Goal: Task Accomplishment & Management: Manage account settings

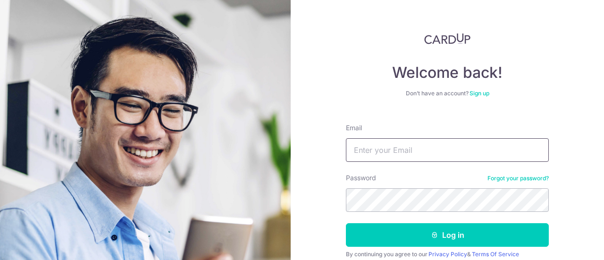
click at [398, 145] on input "Email" at bounding box center [447, 150] width 203 height 24
type input "[EMAIL_ADDRESS][DOMAIN_NAME]"
click at [346, 223] on button "Log in" at bounding box center [447, 235] width 203 height 24
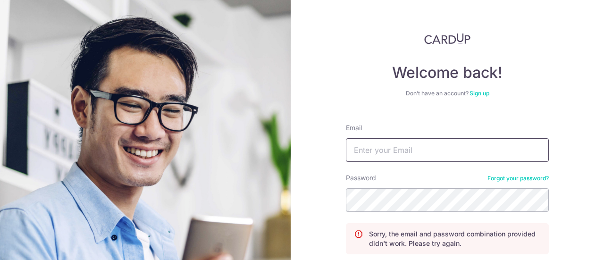
click at [429, 153] on input "Email" at bounding box center [447, 150] width 203 height 24
click at [395, 158] on input "Email" at bounding box center [447, 150] width 203 height 24
type input "yvonneeyeo@gmail.com"
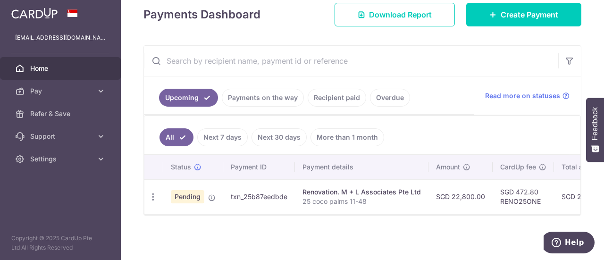
drag, startPoint x: 305, startPoint y: 231, endPoint x: 313, endPoint y: 230, distance: 7.7
click at [305, 231] on div "× Pause Schedule Pause all future payments in this series Pause just this one p…" at bounding box center [362, 130] width 483 height 260
click at [150, 192] on icon "button" at bounding box center [153, 197] width 10 height 10
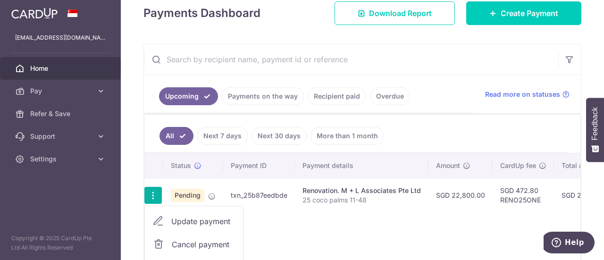
click at [229, 221] on span "Update payment" at bounding box center [203, 221] width 64 height 11
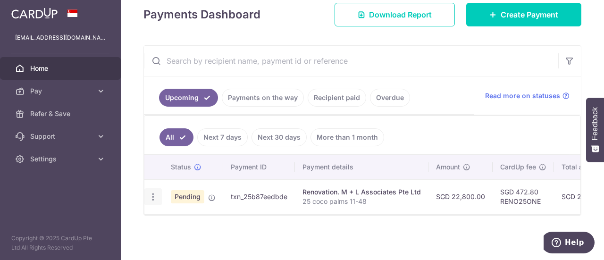
radio input "true"
type input "22,800.00"
type input "06/10/2025"
type input "25 coco palms 11-48"
type input "Payment 3 40% VO4"
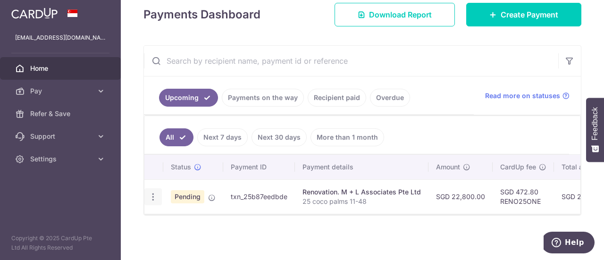
type input "RENO25ONE"
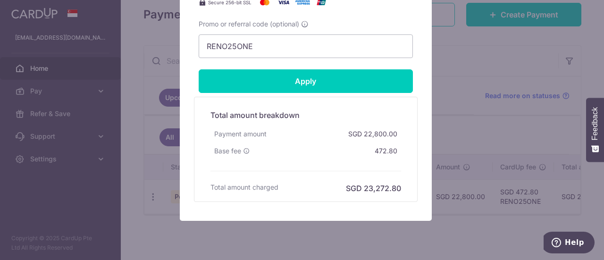
scroll to position [576, 0]
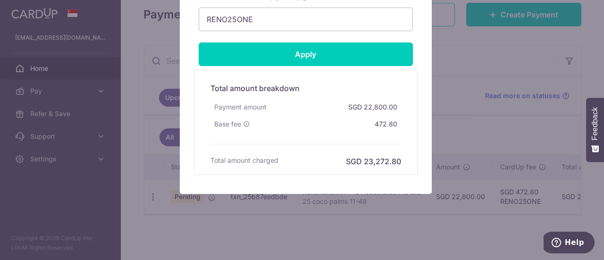
click at [478, 136] on div "Edit payment By clicking apply, you will make changes to all payments to M + L …" at bounding box center [302, 130] width 604 height 260
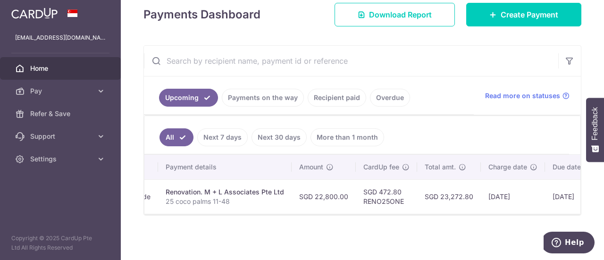
scroll to position [0, 223]
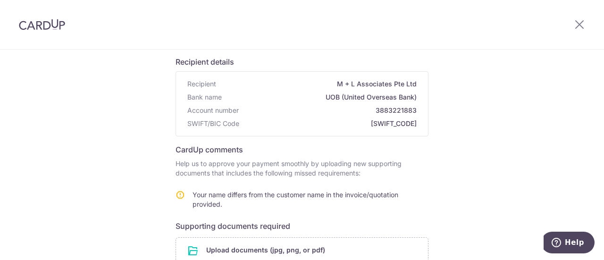
scroll to position [189, 0]
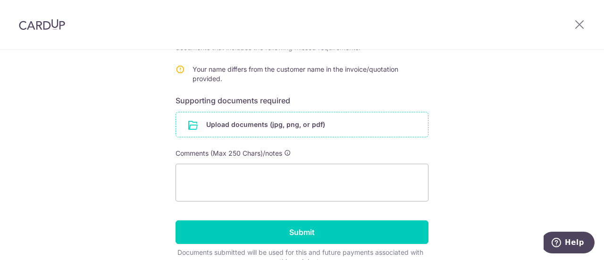
click at [264, 120] on input "file" at bounding box center [302, 124] width 252 height 25
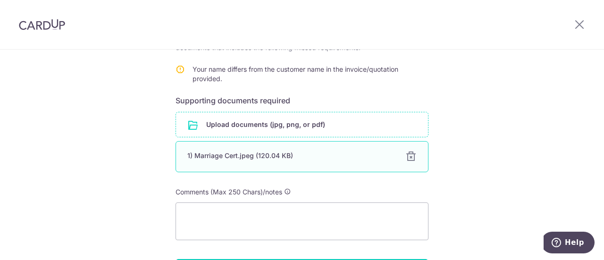
scroll to position [277, 0]
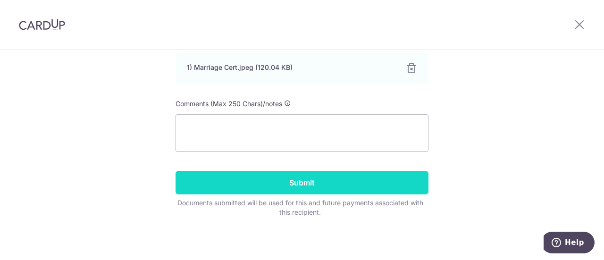
click at [330, 171] on input "Submit" at bounding box center [302, 183] width 253 height 24
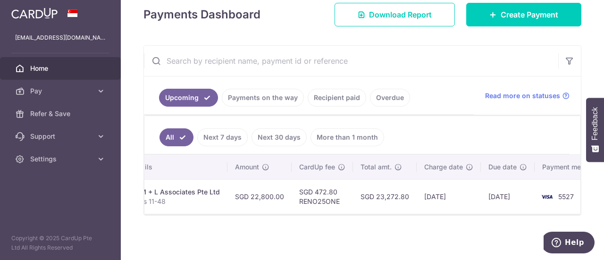
scroll to position [0, 223]
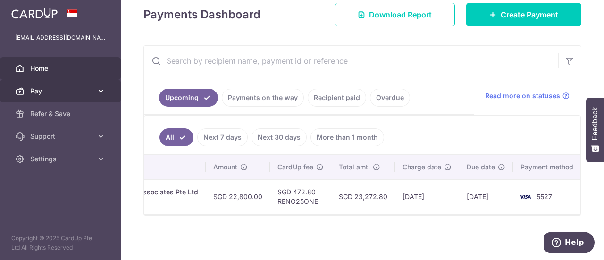
click at [99, 91] on icon at bounding box center [100, 90] width 9 height 9
